Goal: Transaction & Acquisition: Purchase product/service

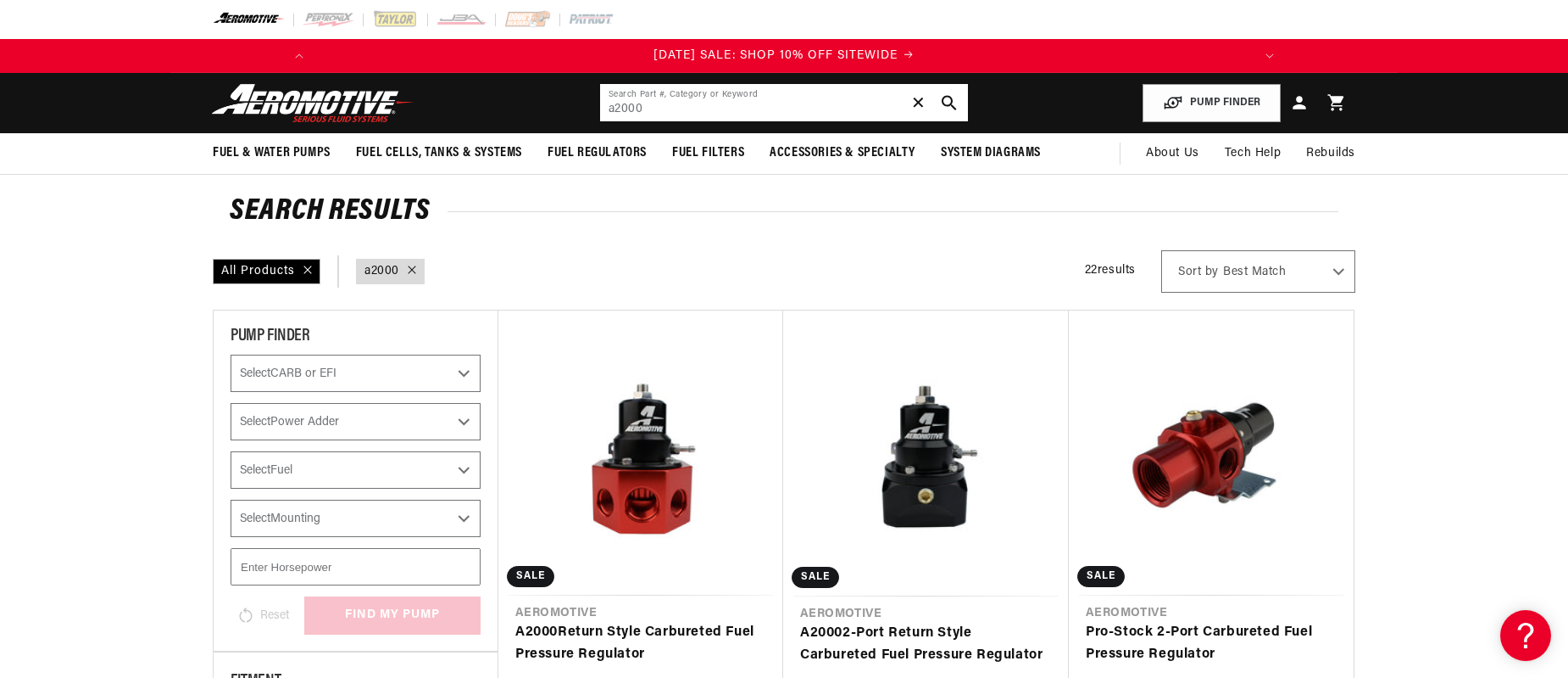
click at [917, 107] on span "✕" at bounding box center [918, 102] width 15 height 27
click at [730, 106] on input "text" at bounding box center [784, 102] width 368 height 37
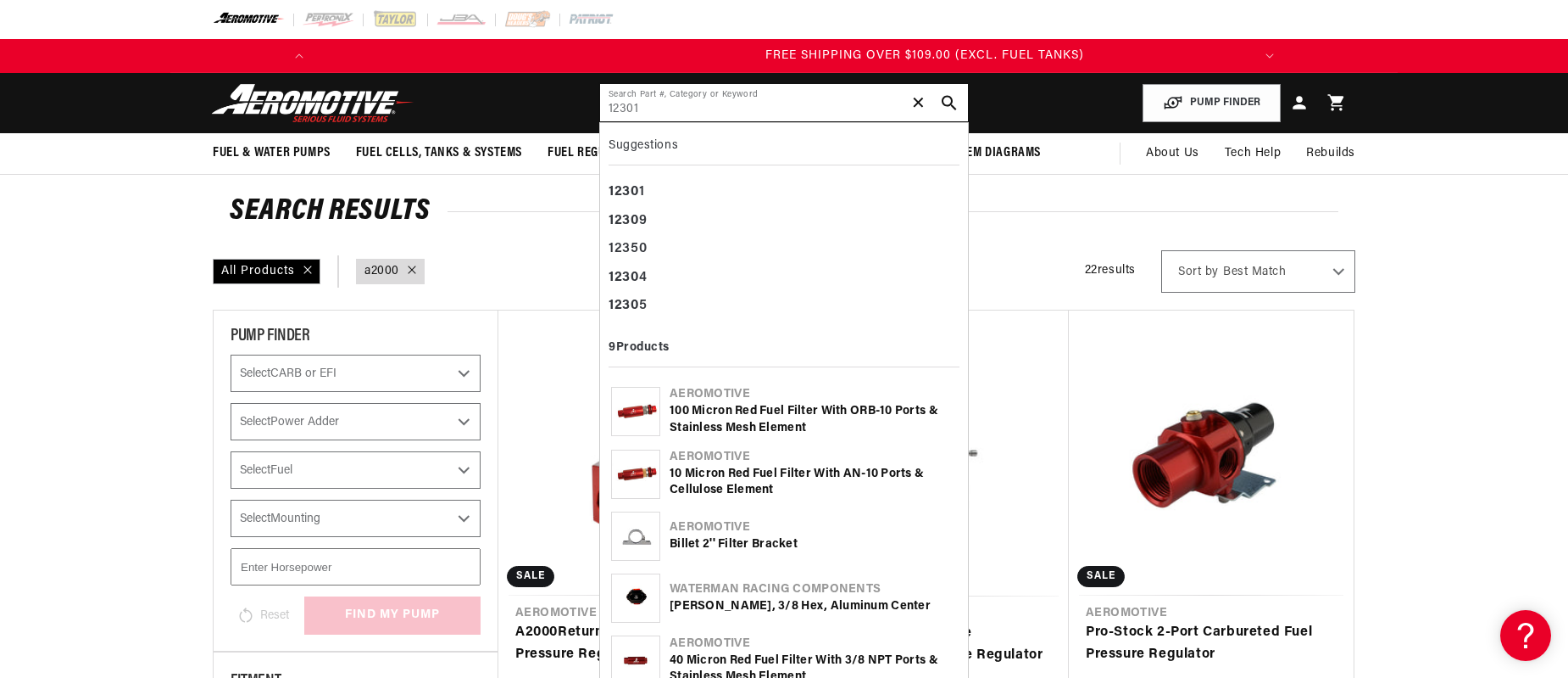
scroll to position [0, 1922]
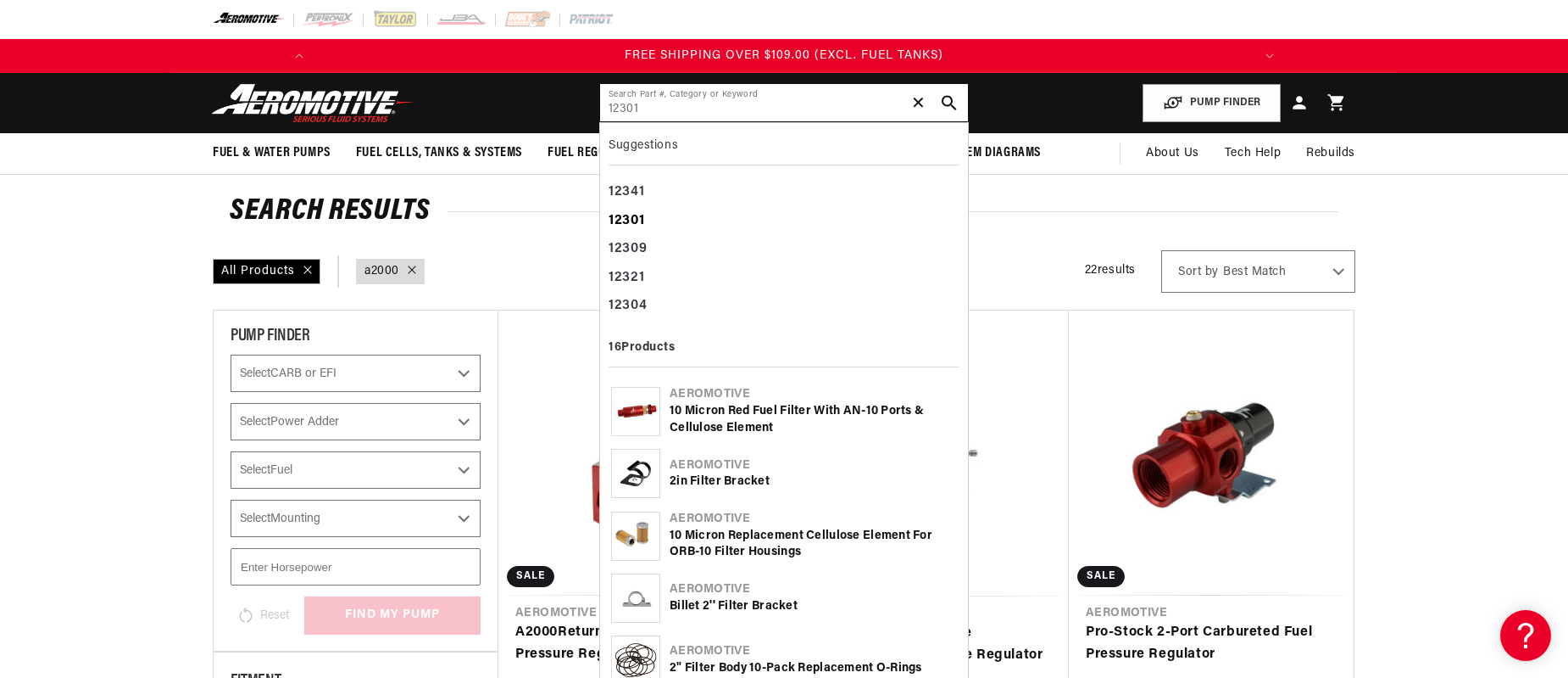
type input "12301"
click at [649, 219] on div "12301" at bounding box center [784, 220] width 350 height 29
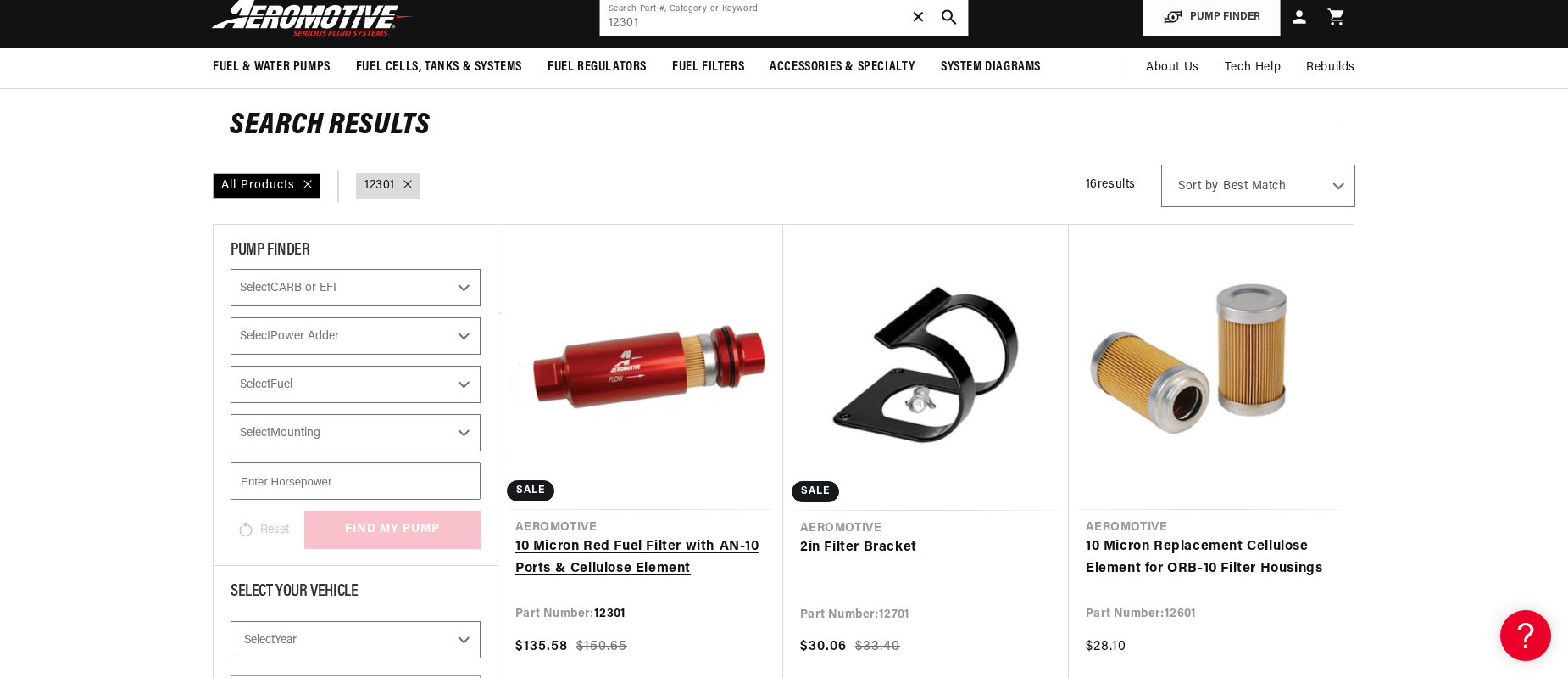
click at [627, 565] on link "10 Micron Red Fuel Filter with AN-10 Ports & Cellulose Element" at bounding box center [640, 557] width 251 height 44
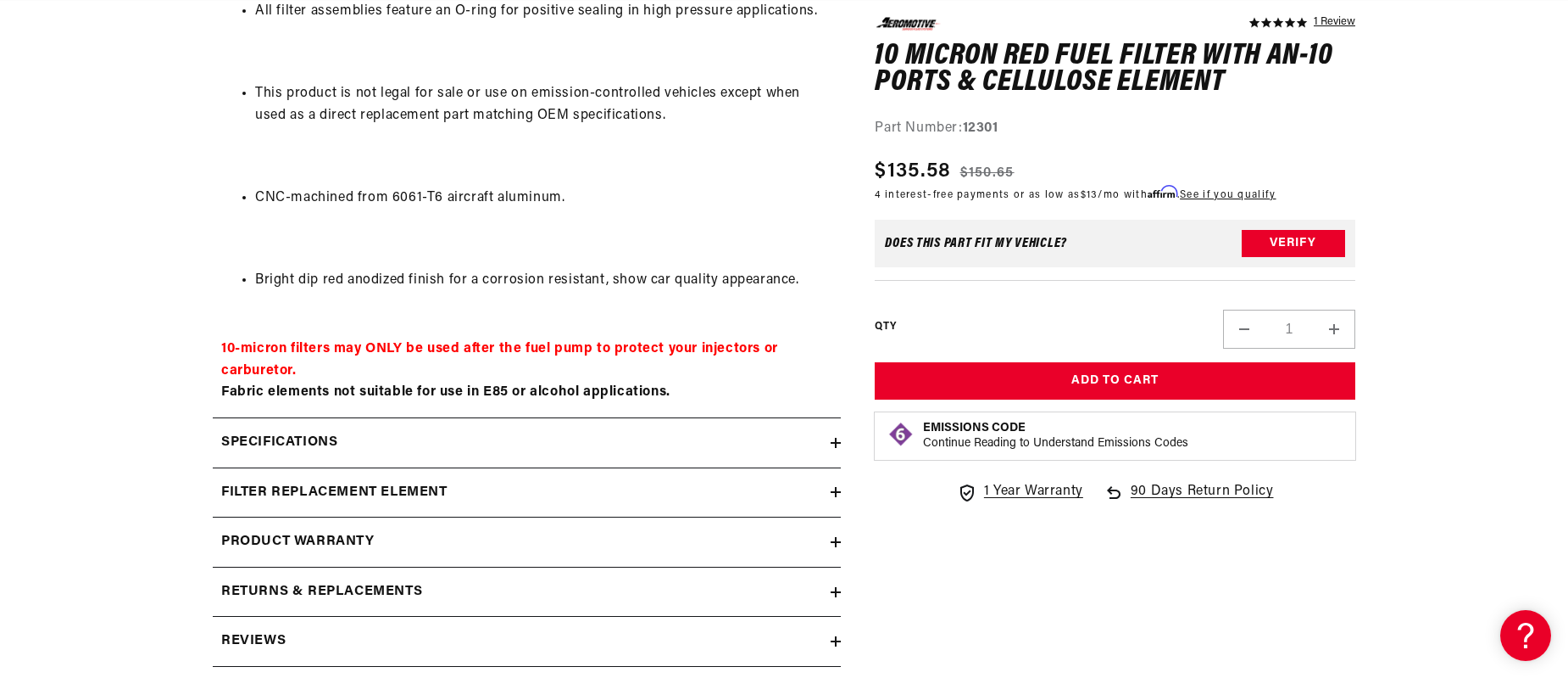
scroll to position [1473, 0]
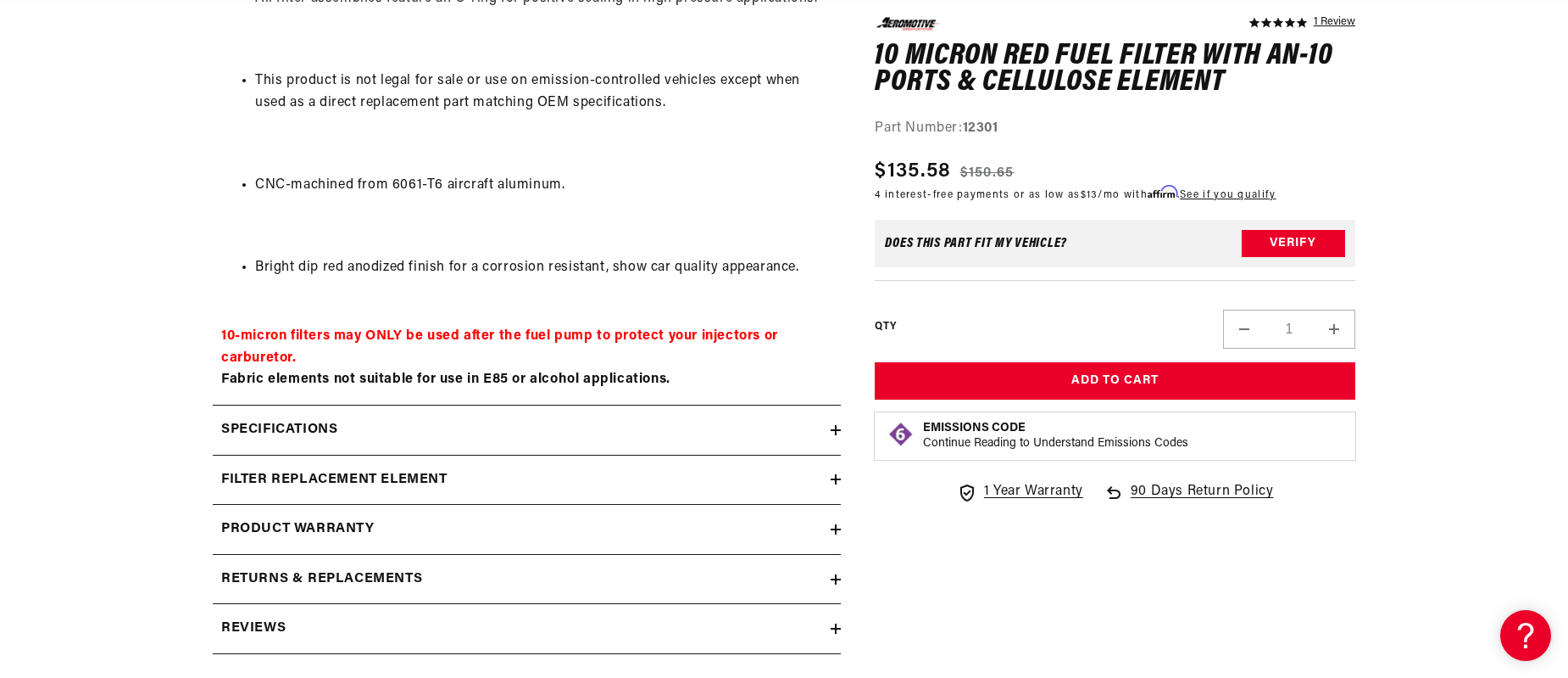
click at [839, 482] on icon at bounding box center [836, 479] width 10 height 10
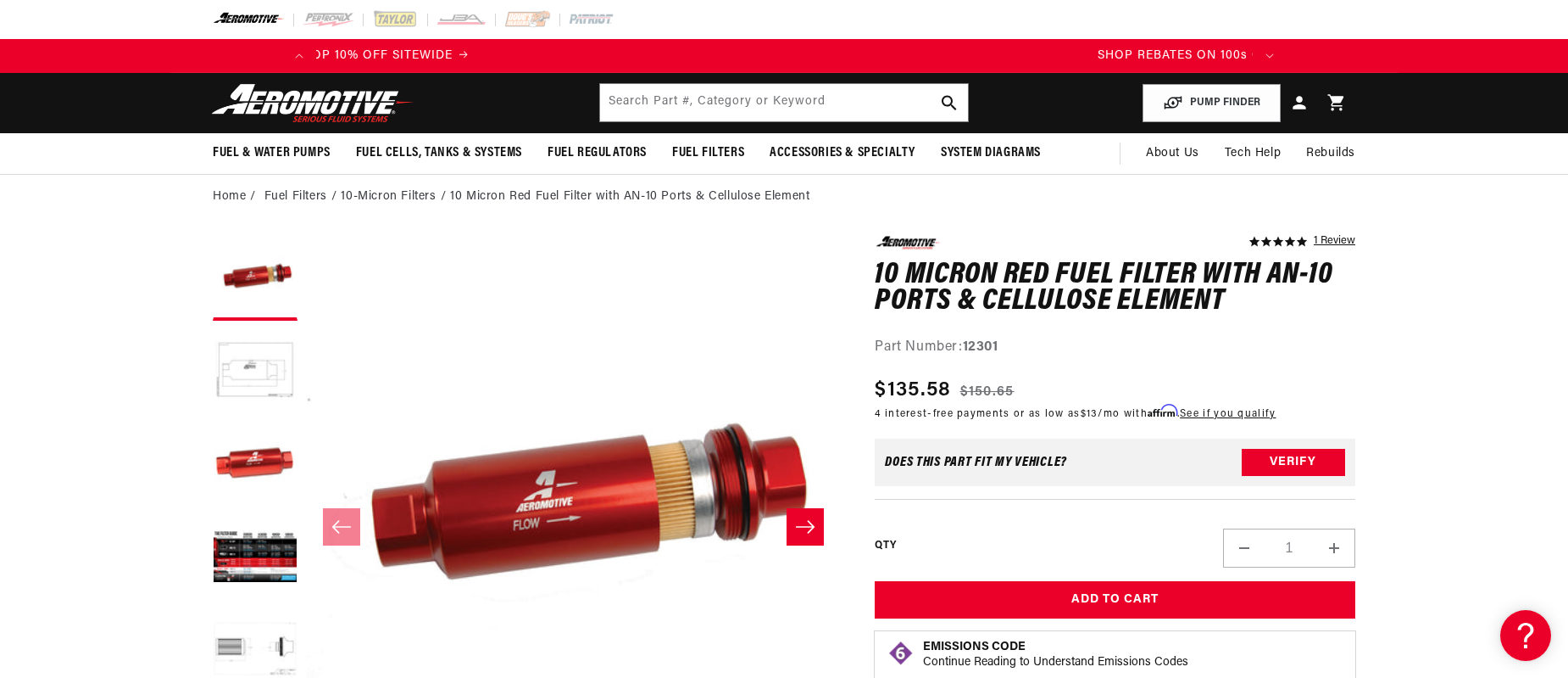
scroll to position [0, 0]
